Goal: Task Accomplishment & Management: Complete application form

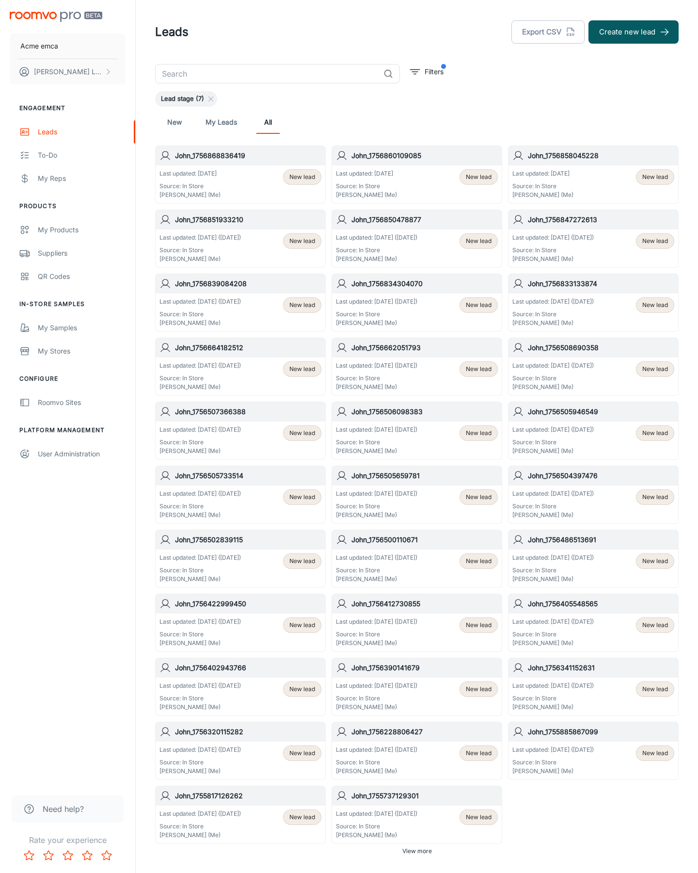
click at [634, 32] on button "Create new lead" at bounding box center [634, 31] width 90 height 23
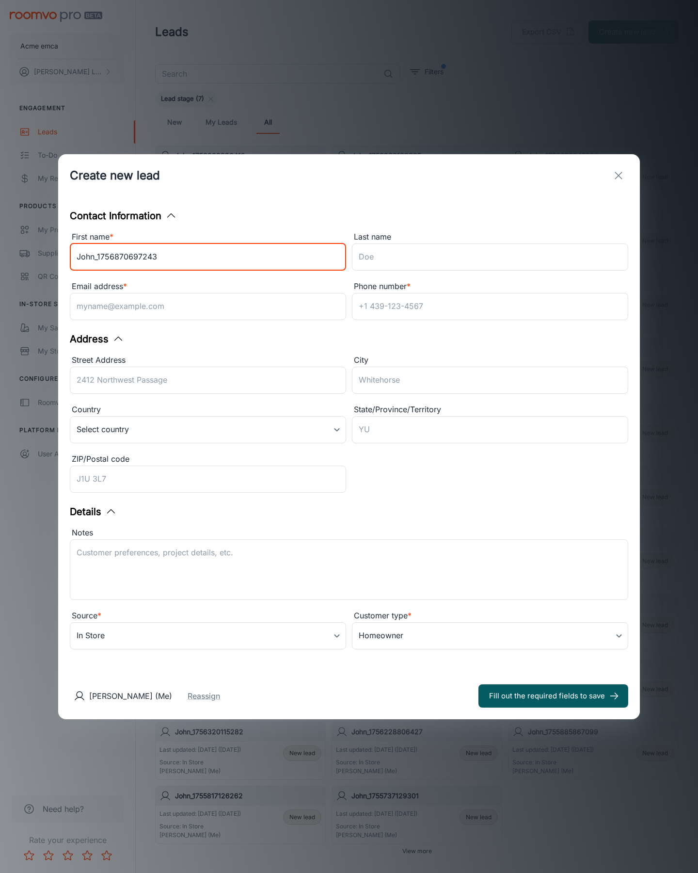
type input "John_1756870697243"
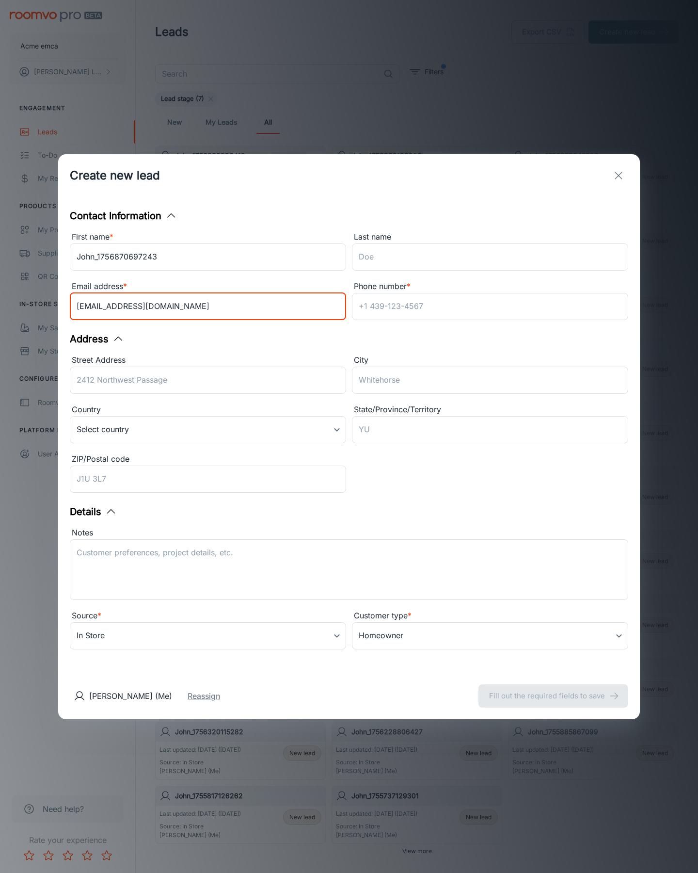
type input "[EMAIL_ADDRESS][DOMAIN_NAME]"
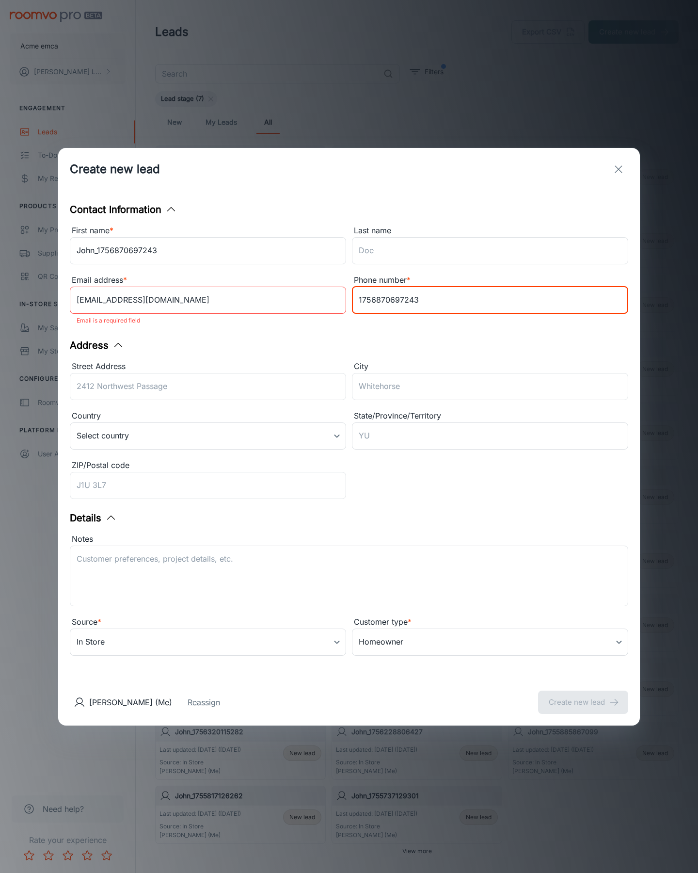
type input "1756870697243"
click at [583, 695] on button "Create new lead" at bounding box center [583, 701] width 90 height 23
